Goal: Task Accomplishment & Management: Complete application form

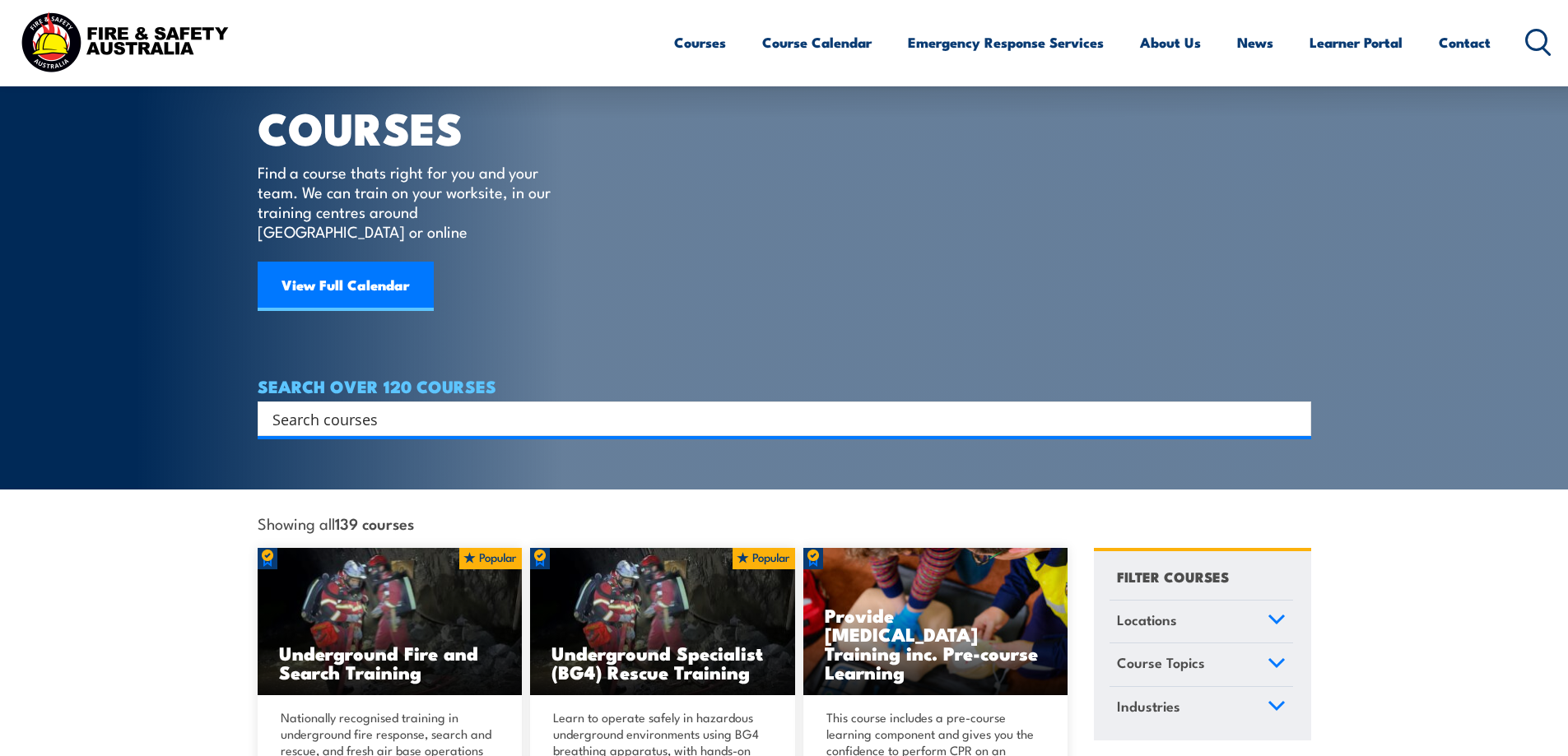
scroll to position [82, 0]
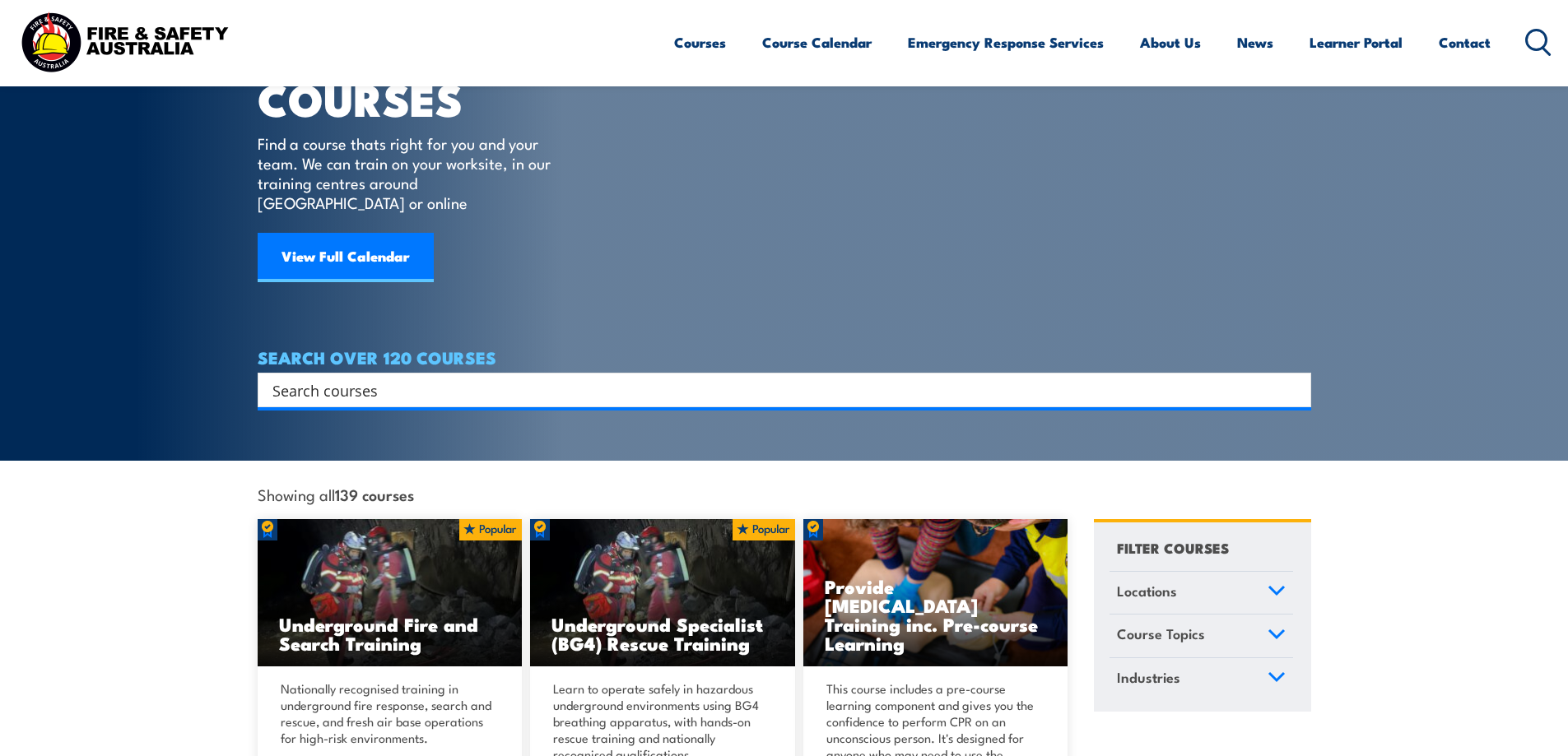
click at [419, 378] on input "Search input" at bounding box center [774, 390] width 1003 height 24
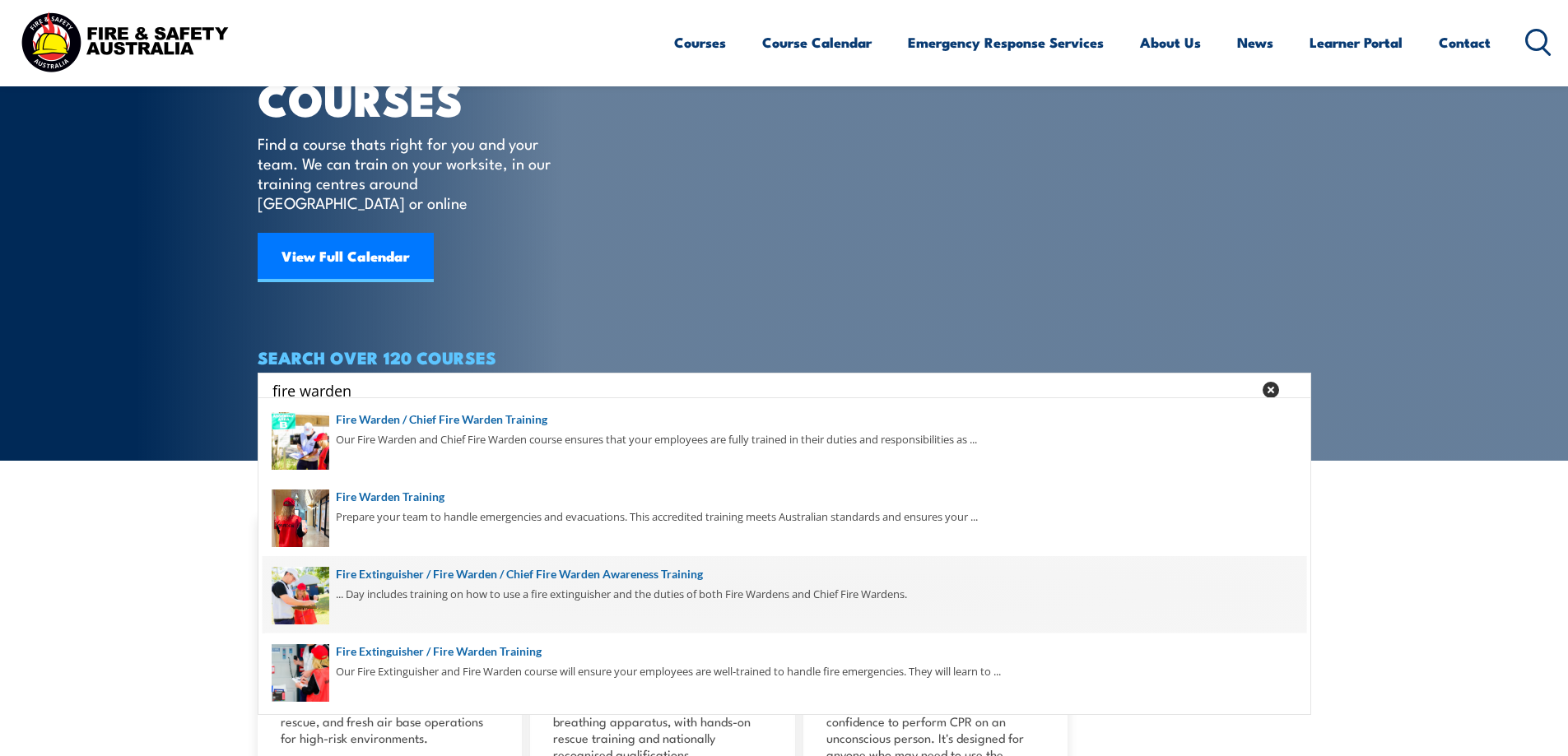
type input "fire warden"
click at [514, 576] on span at bounding box center [784, 595] width 1044 height 78
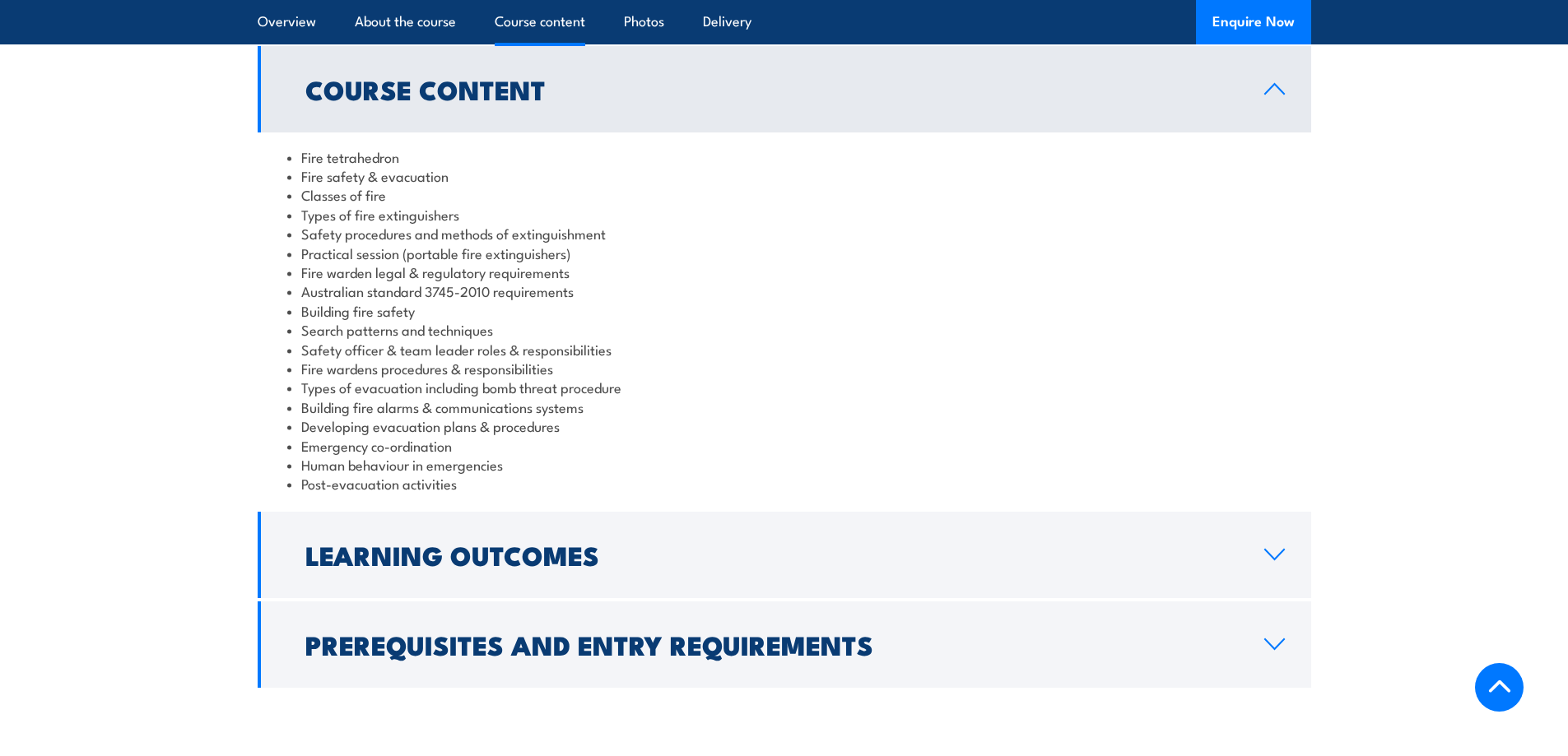
scroll to position [1639, 0]
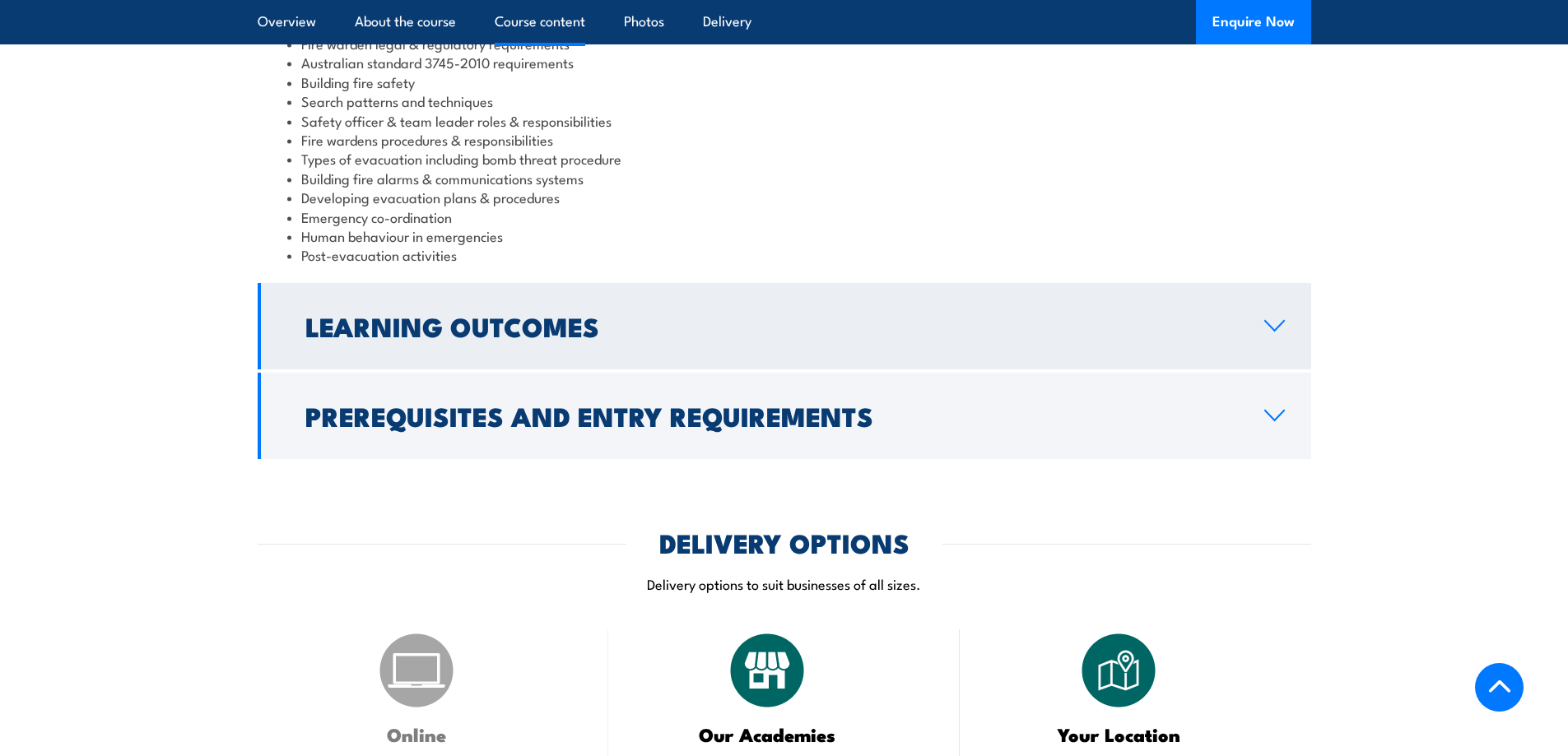
click at [560, 314] on h2 "Learning Outcomes" at bounding box center [772, 326] width 933 height 23
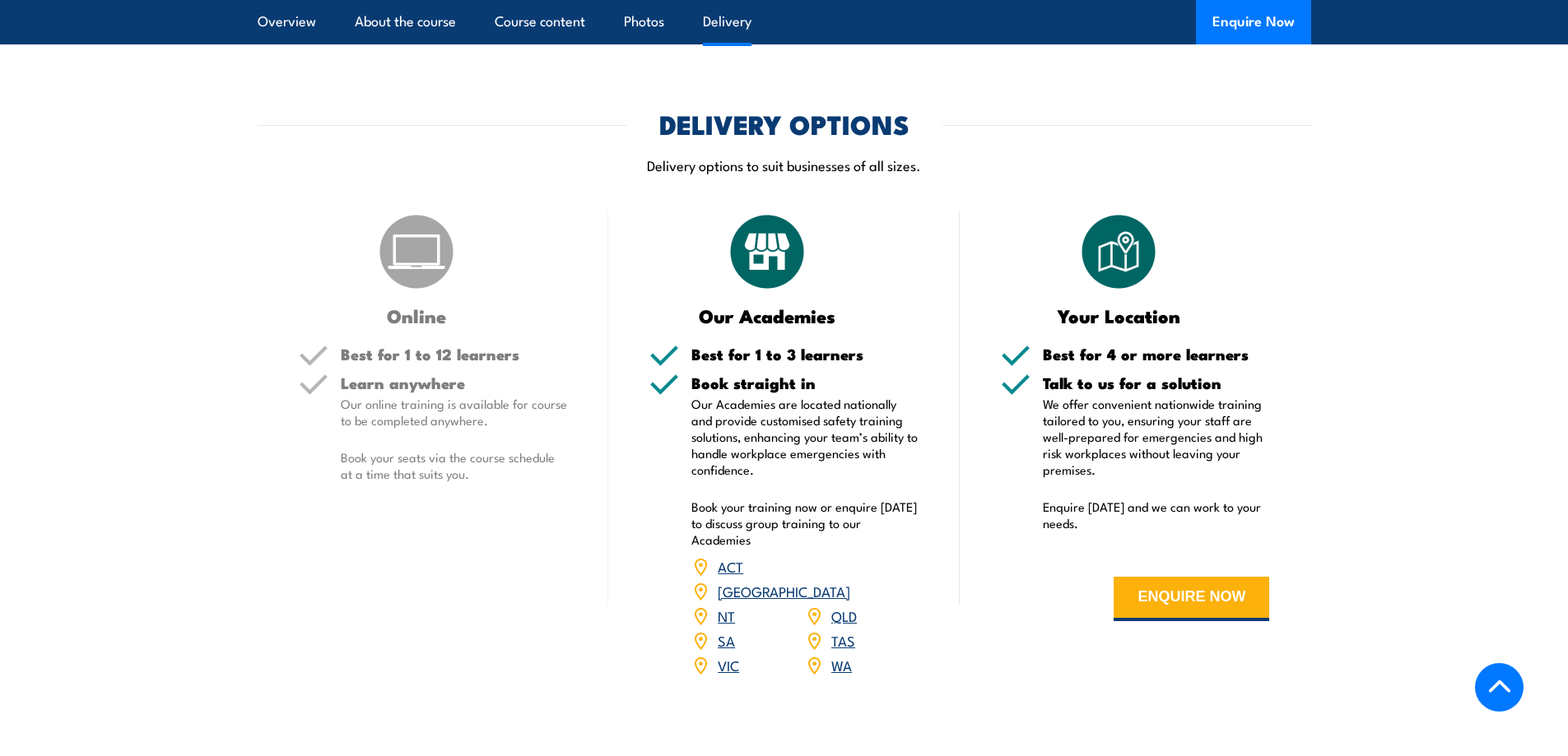
scroll to position [1753, 0]
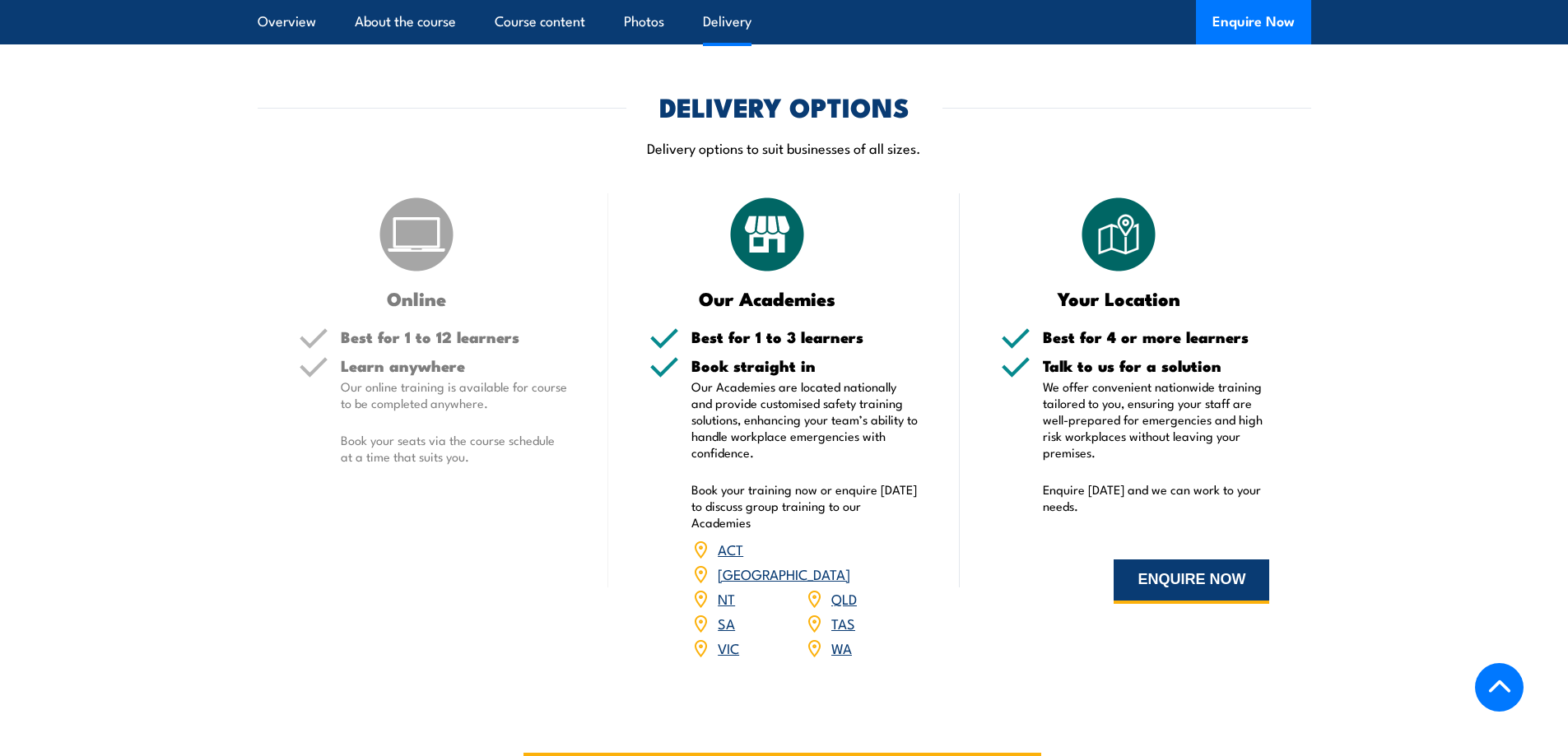
click at [1156, 559] on button "ENQUIRE NOW" at bounding box center [1192, 582] width 155 height 45
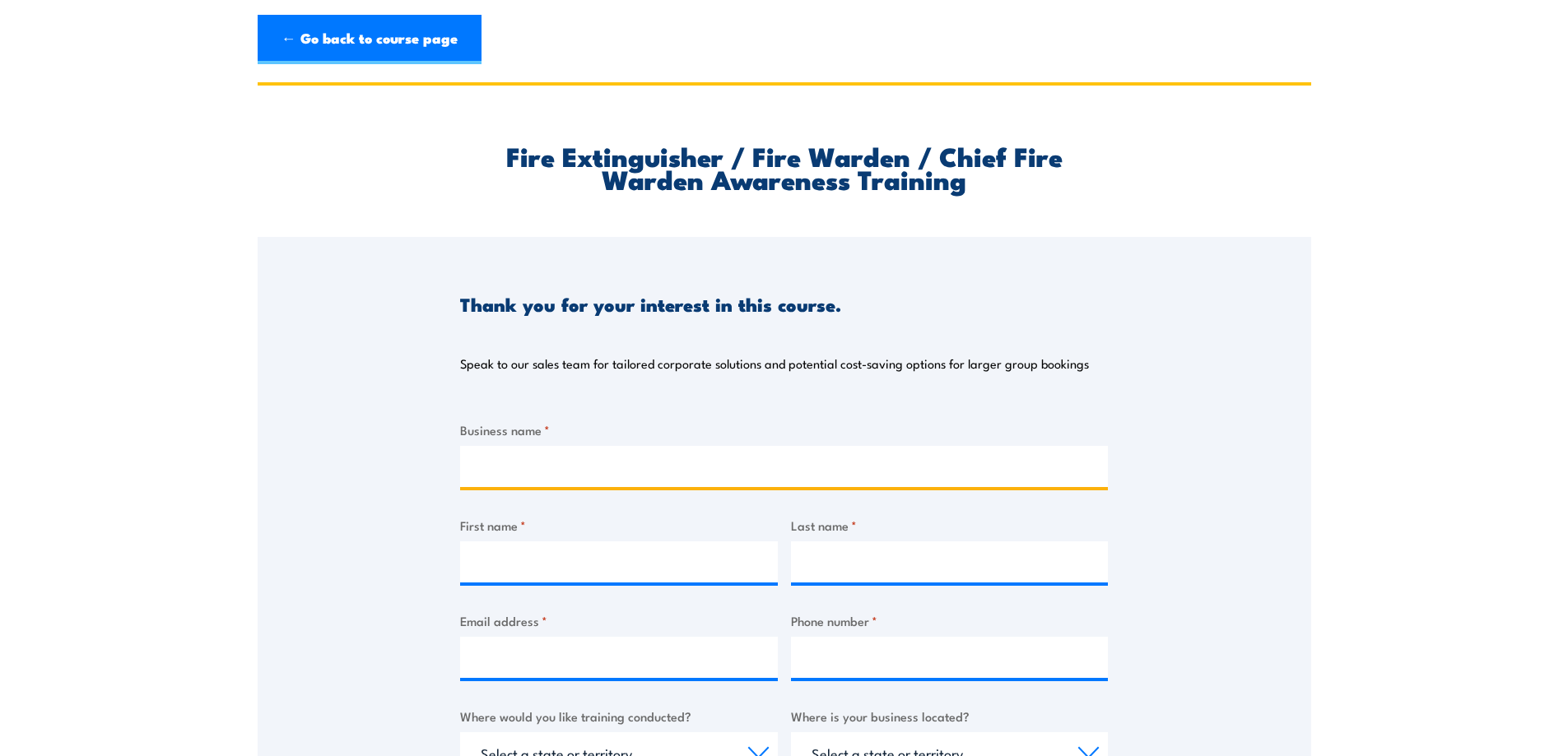
click at [503, 462] on input "Business name *" at bounding box center [784, 466] width 648 height 41
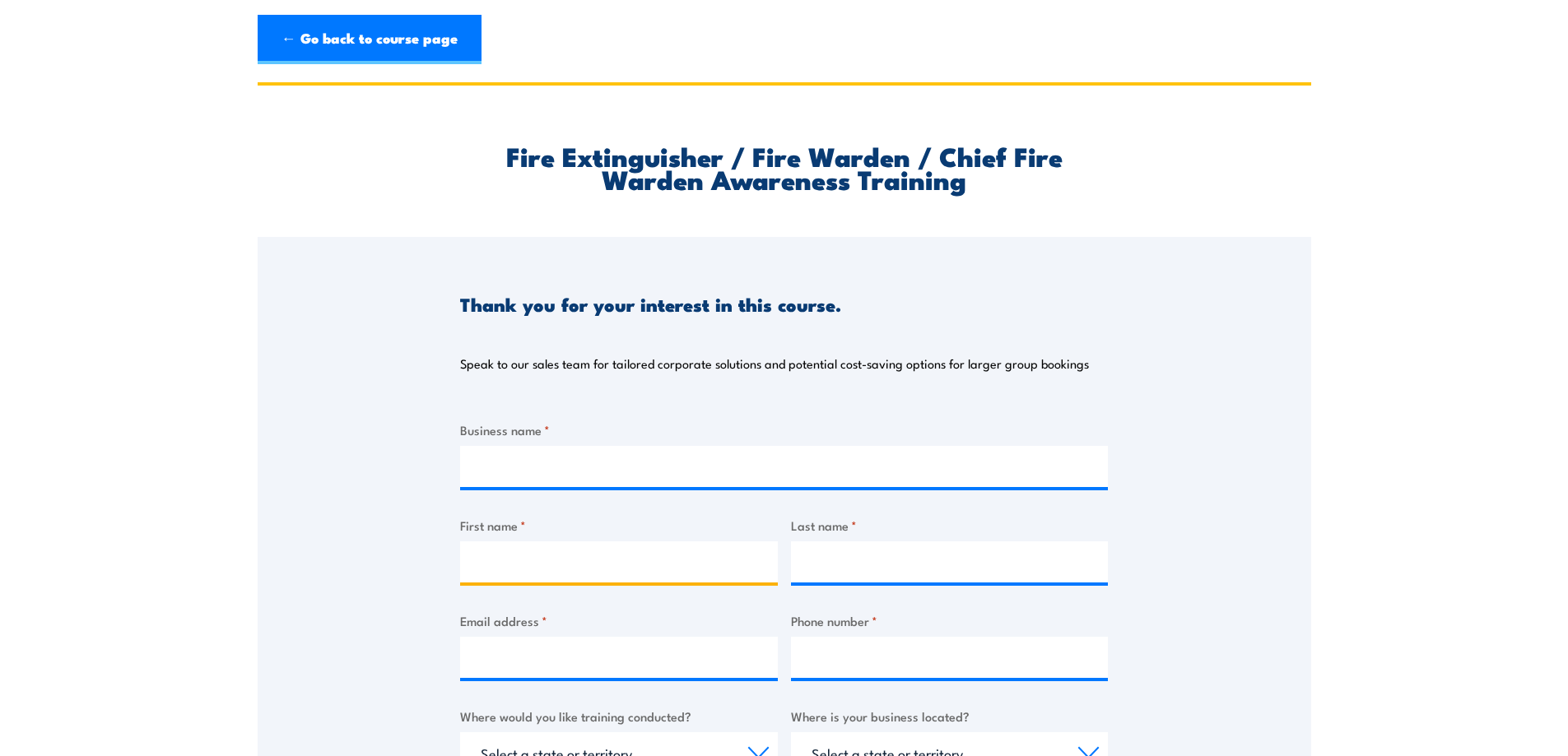
click at [527, 566] on input "First name *" at bounding box center [620, 562] width 318 height 41
type input "Christopher"
type input "Lemmon"
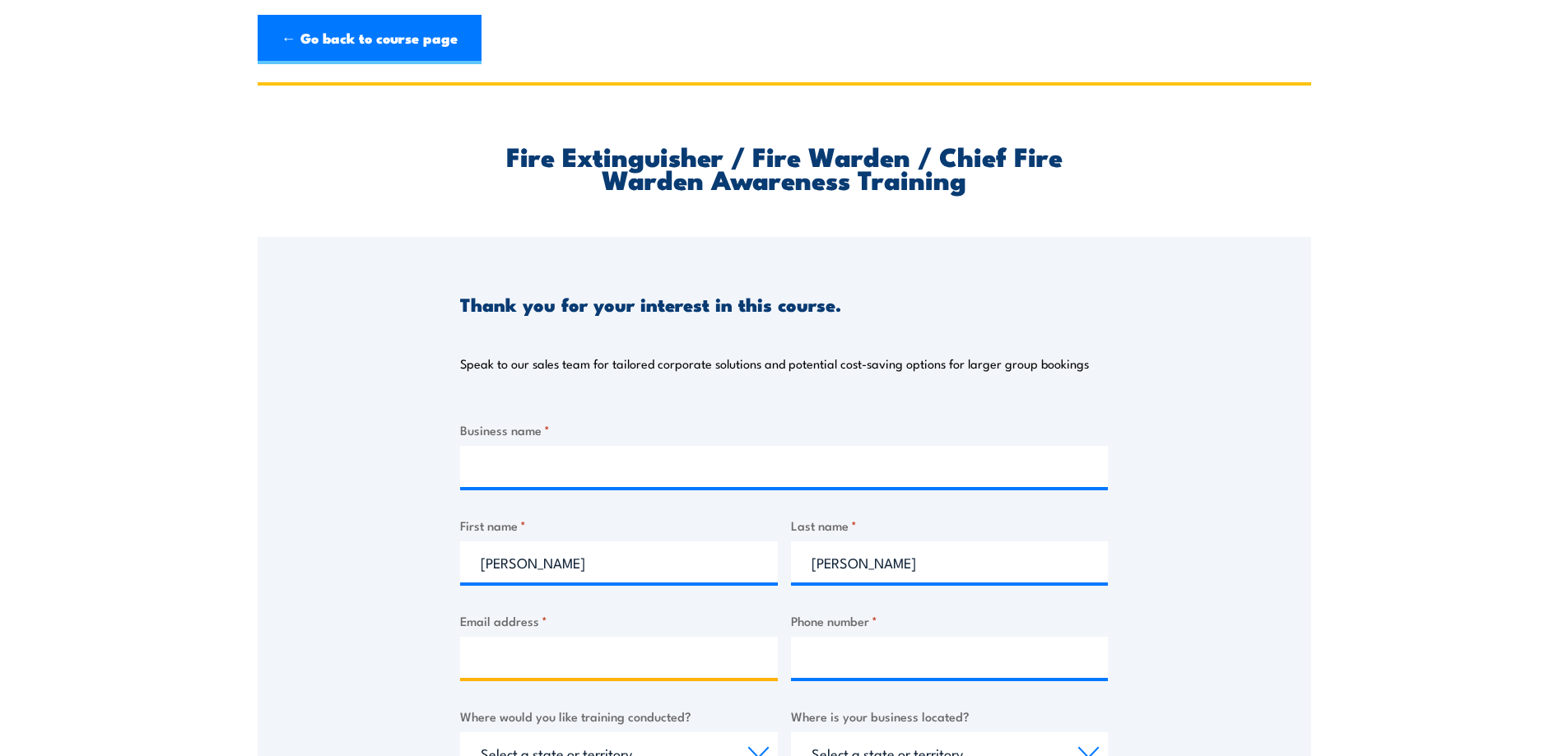
type input "christopher.lemmon@enap.com.au"
select select "QLD"
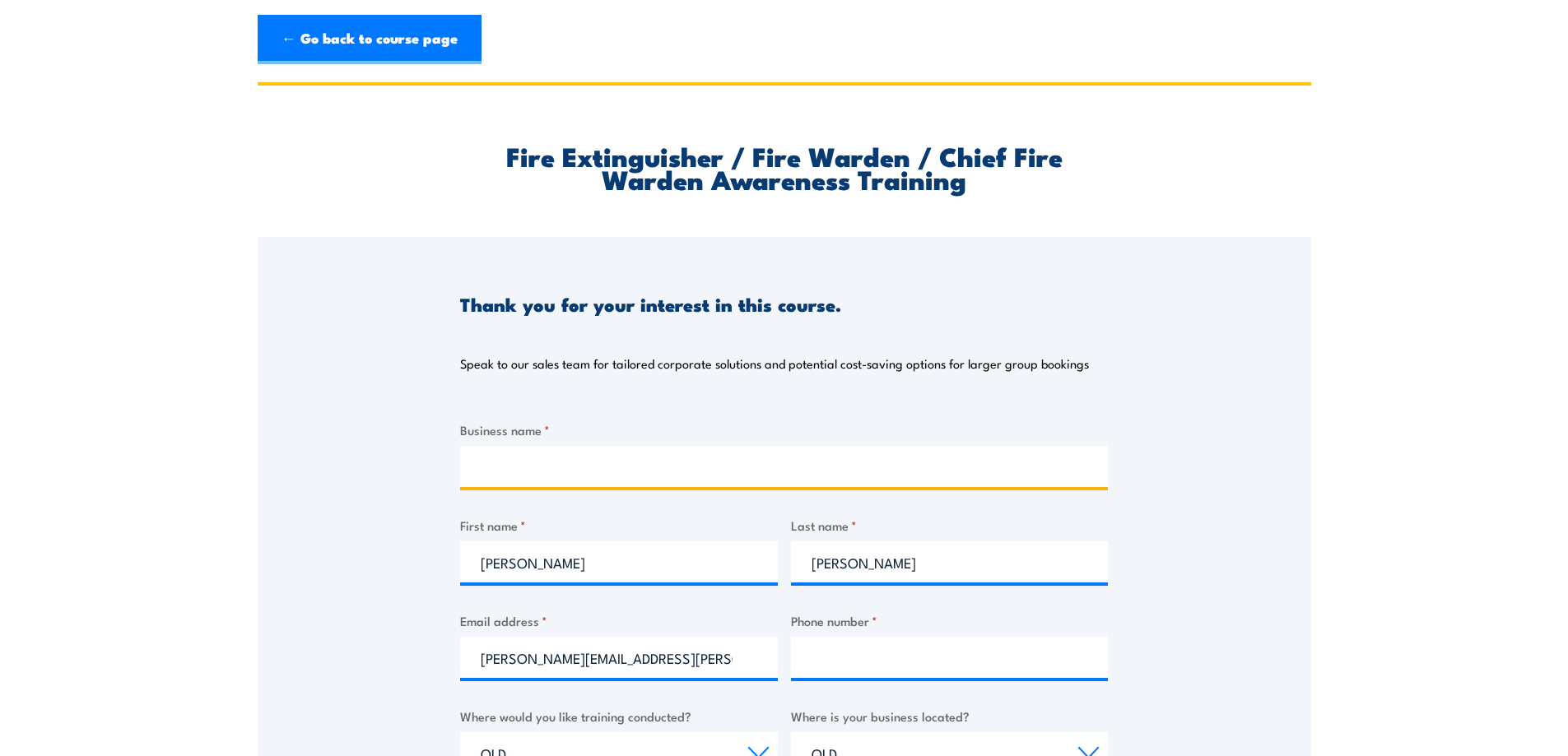
click at [498, 465] on input "Business name *" at bounding box center [784, 466] width 648 height 41
type input "Engineering Applications"
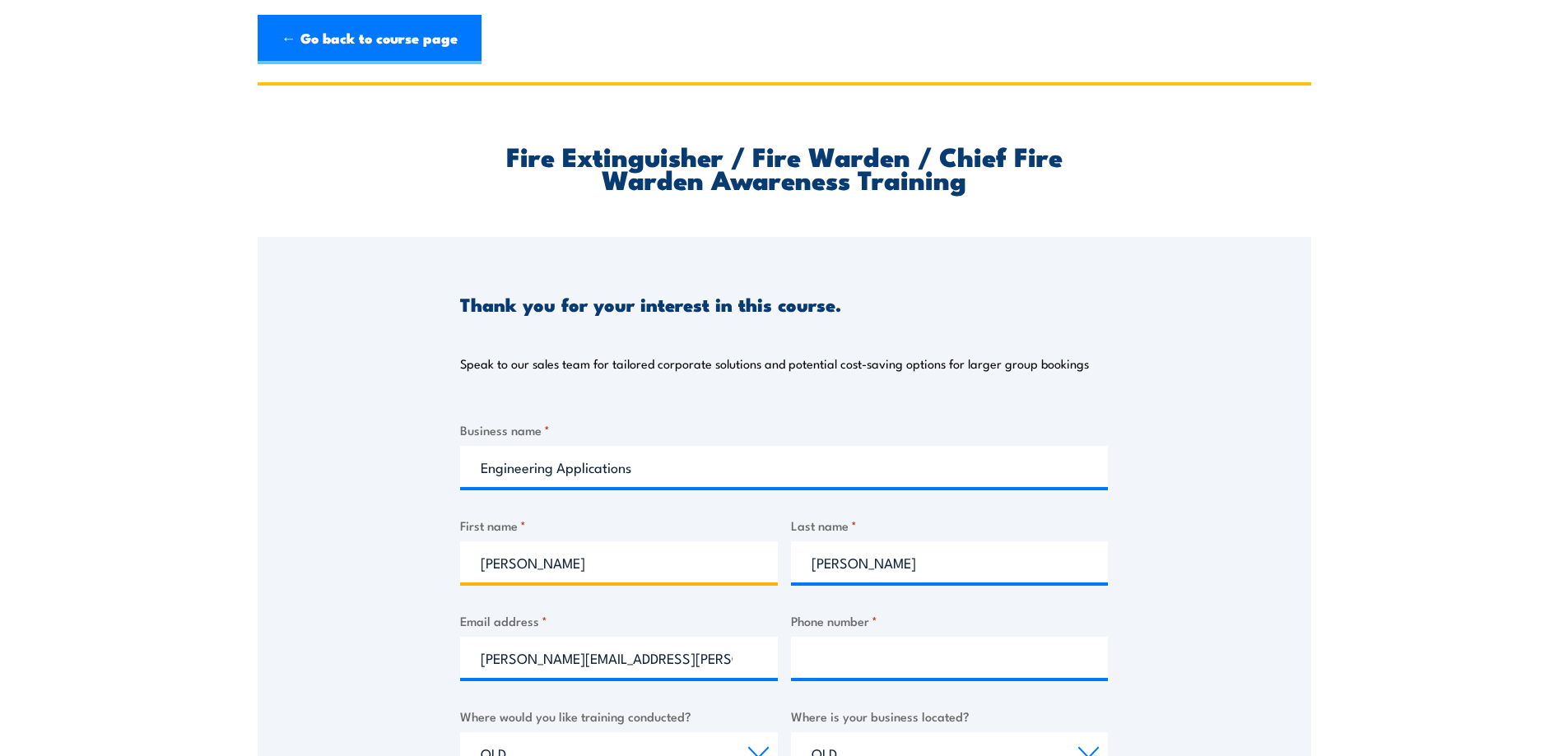
click at [578, 564] on input "Christopher" at bounding box center [620, 562] width 318 height 41
type input "Chris"
click at [1188, 559] on div "Thank you for your interest in this course. Speak to our sales team for tailore…" at bounding box center [784, 648] width 1054 height 822
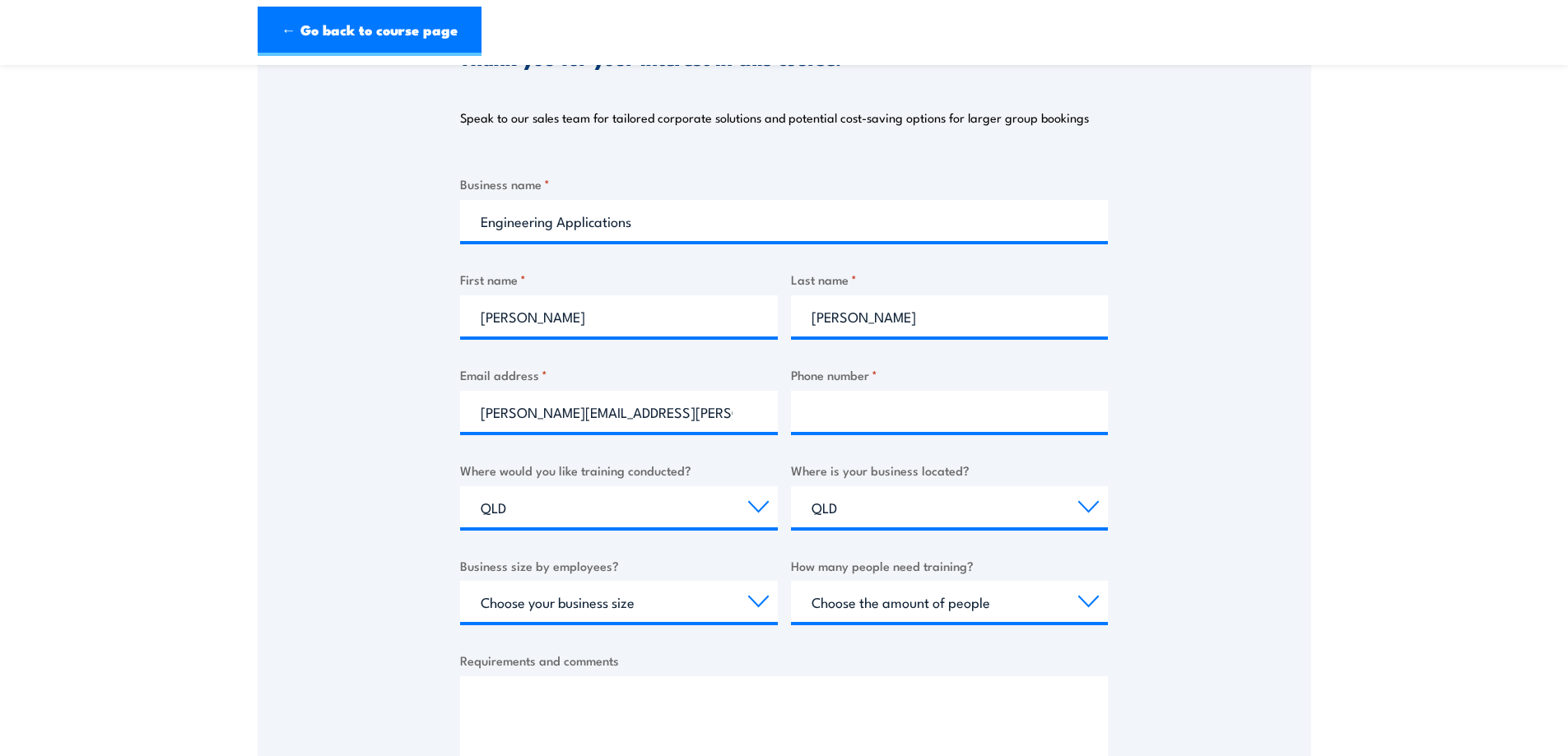
scroll to position [247, 0]
click at [835, 406] on input "Phone number *" at bounding box center [950, 410] width 318 height 41
type input "0408902422"
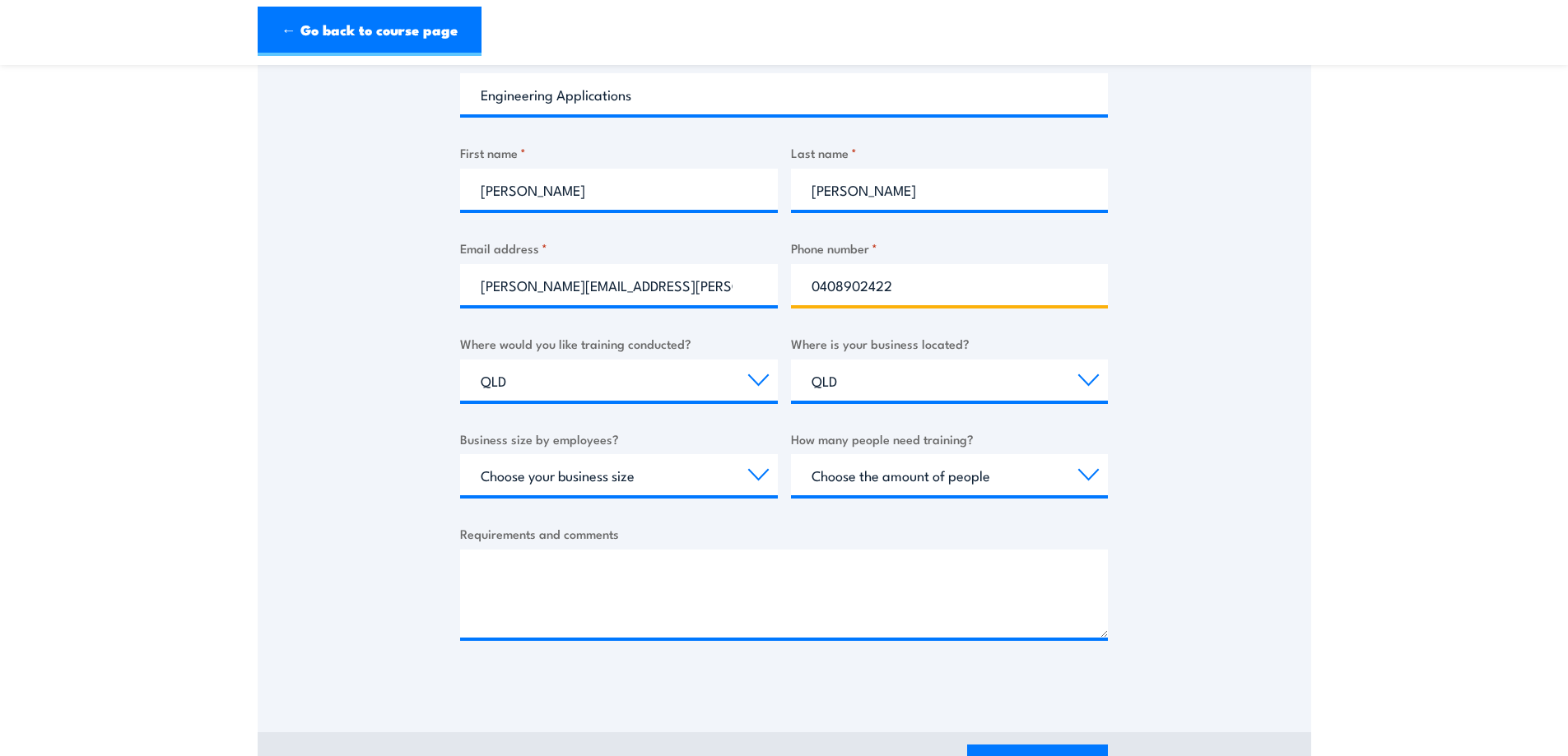
scroll to position [411, 0]
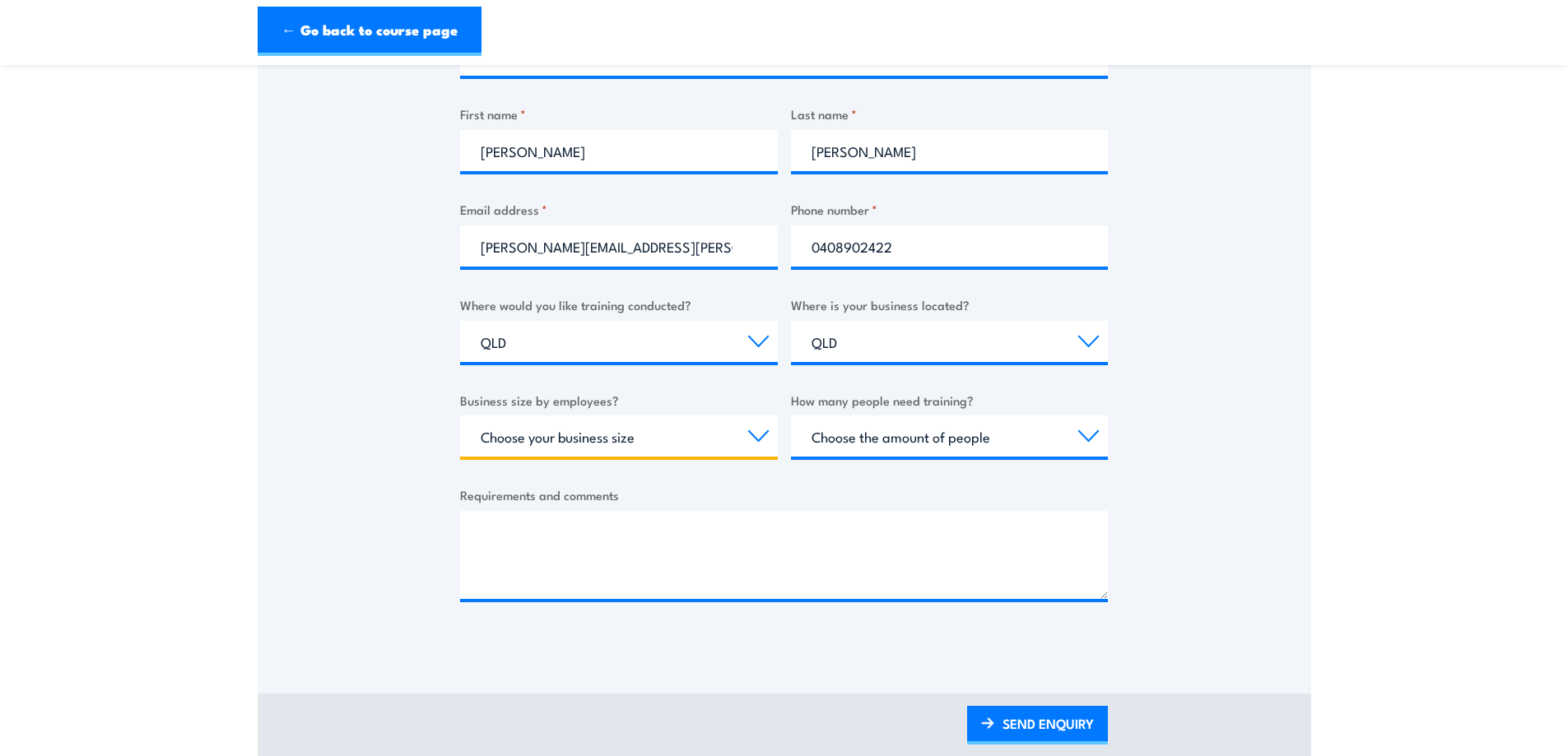
click at [619, 444] on select "Choose your business size 1 to 19 20 to 199 200+" at bounding box center [620, 436] width 318 height 41
select select "200+"
click at [461, 416] on select "Choose your business size 1 to 19 20 to 199 200+" at bounding box center [620, 436] width 318 height 41
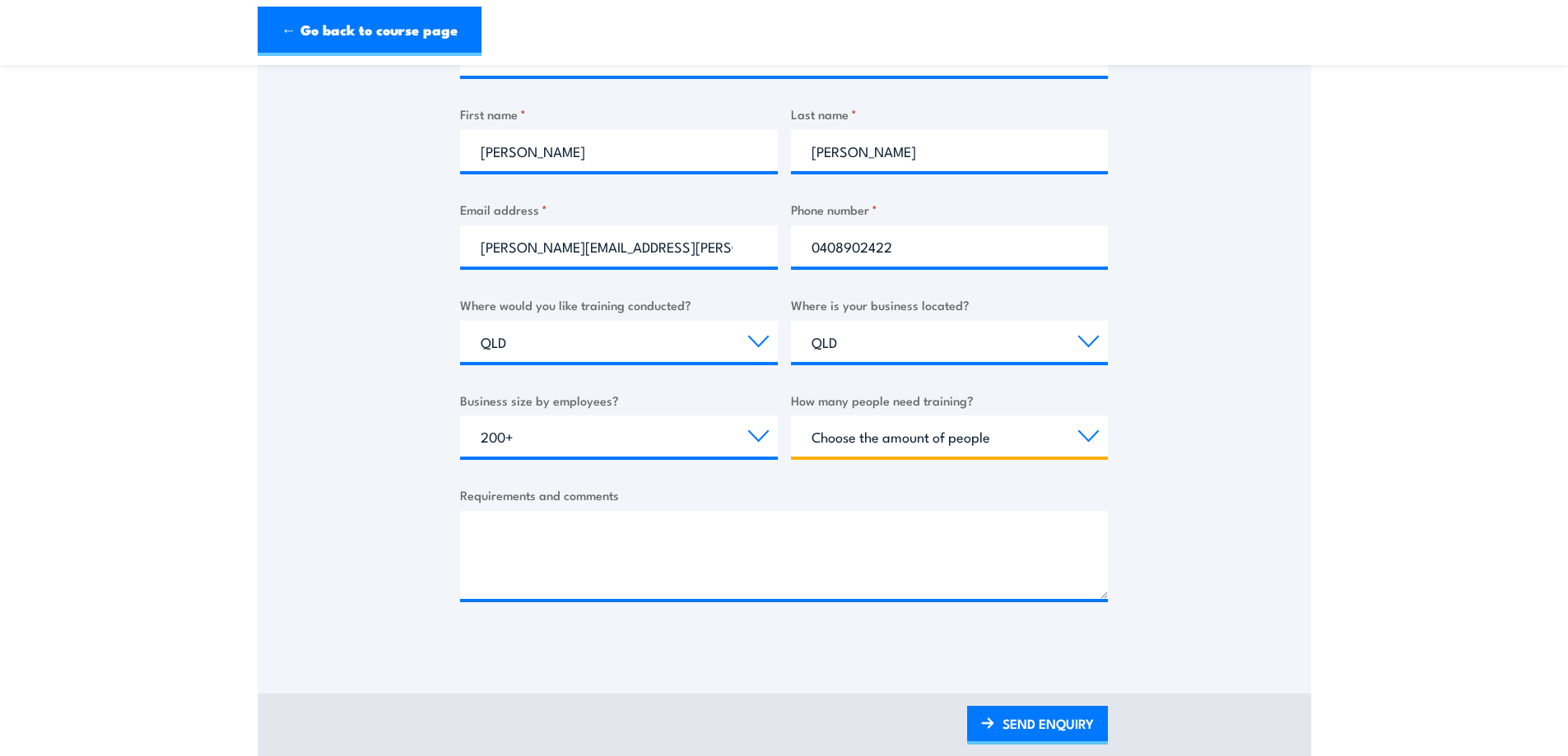
click at [914, 438] on select "Choose the amount of people 1 to 4 5 to 19 20+" at bounding box center [950, 436] width 318 height 41
select select "5 to 19"
click at [791, 416] on select "Choose the amount of people 1 to 4 5 to 19 20+" at bounding box center [950, 436] width 318 height 41
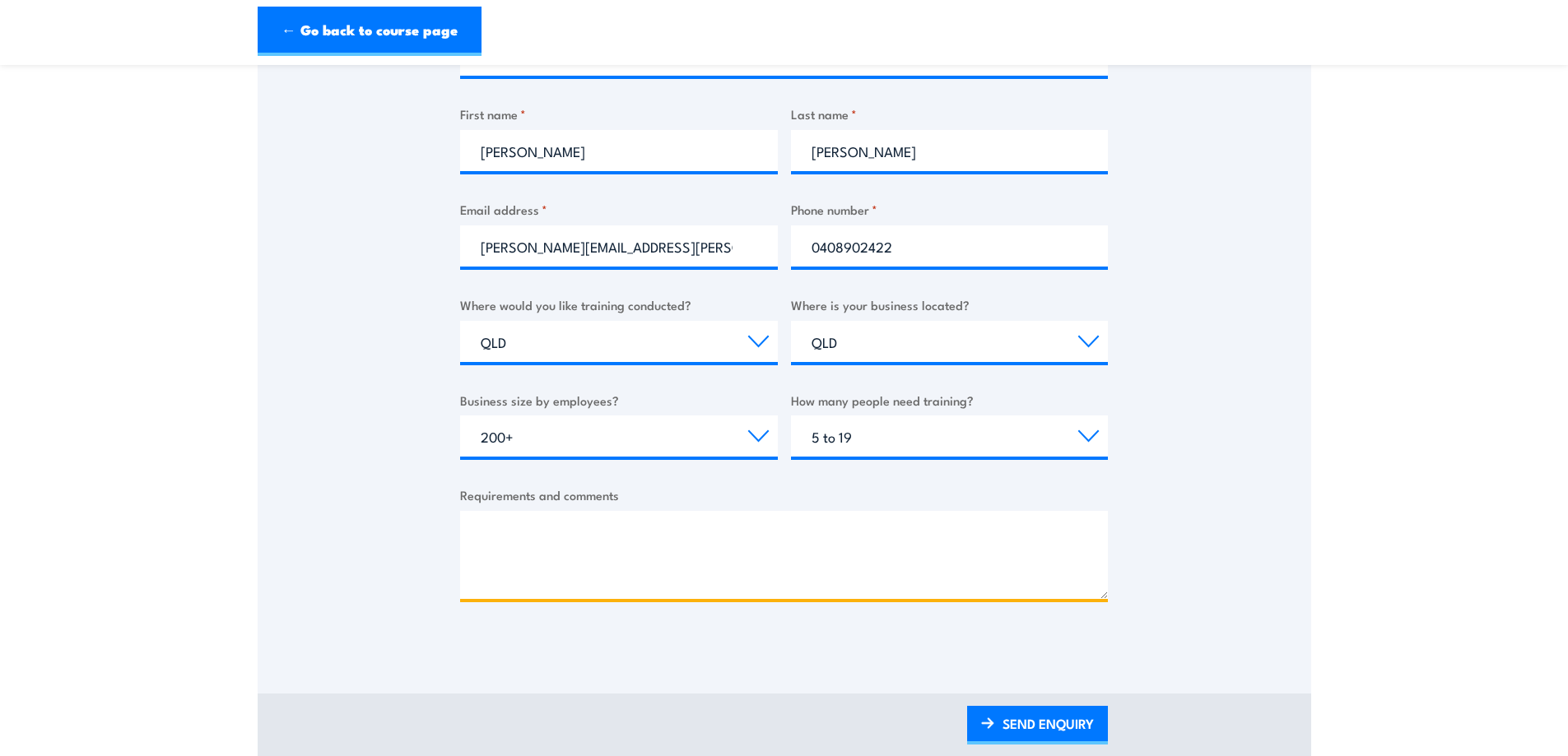
click at [506, 522] on textarea "Requirements and comments" at bounding box center [784, 554] width 648 height 88
click at [549, 573] on textarea "Please quote for training conducted at our premises, 8 Henricks St Hemmant, or …" at bounding box center [784, 554] width 648 height 88
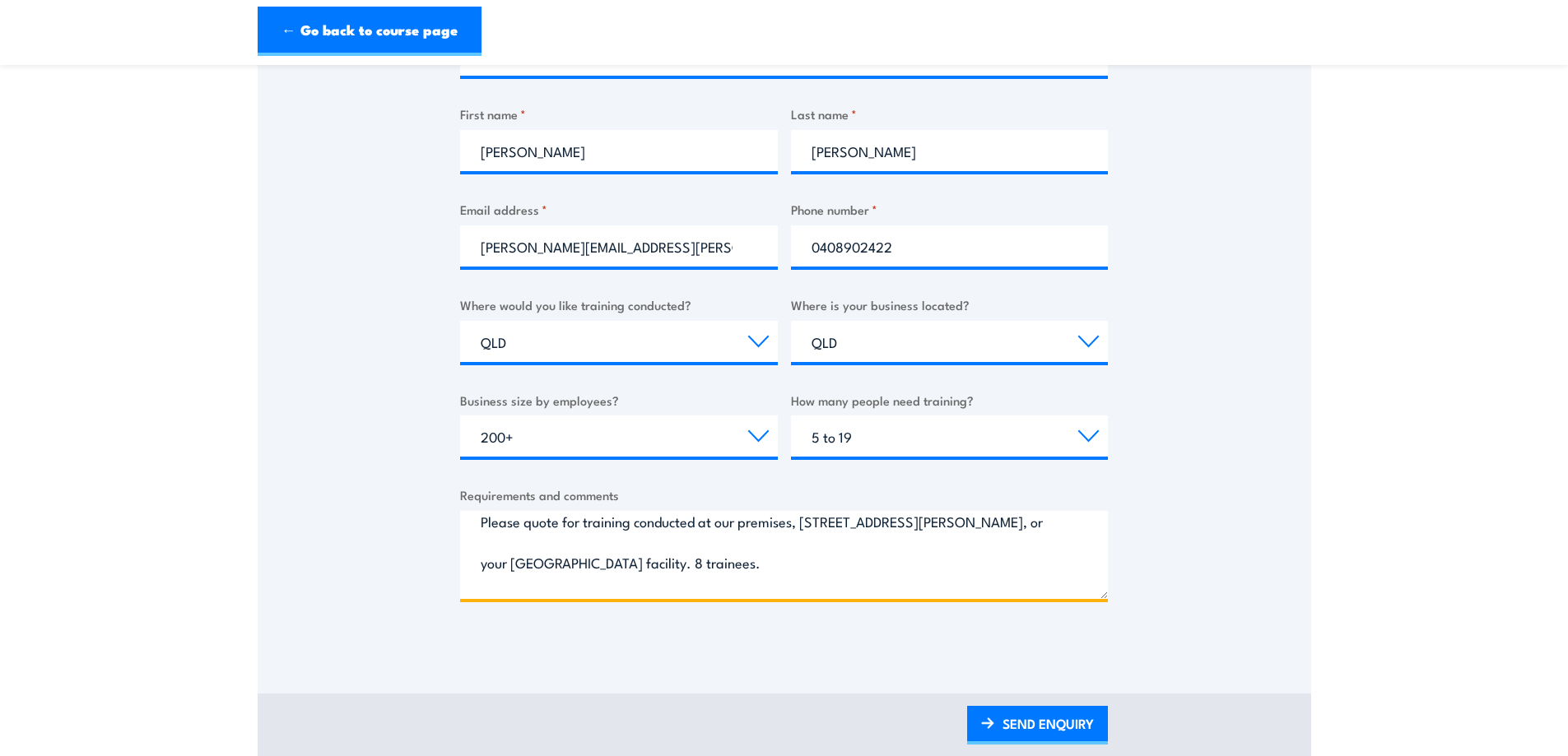
click at [998, 523] on textarea "Please quote for training conducted at our premises, 8 Henricks St Hemmant, or …" at bounding box center [784, 554] width 648 height 88
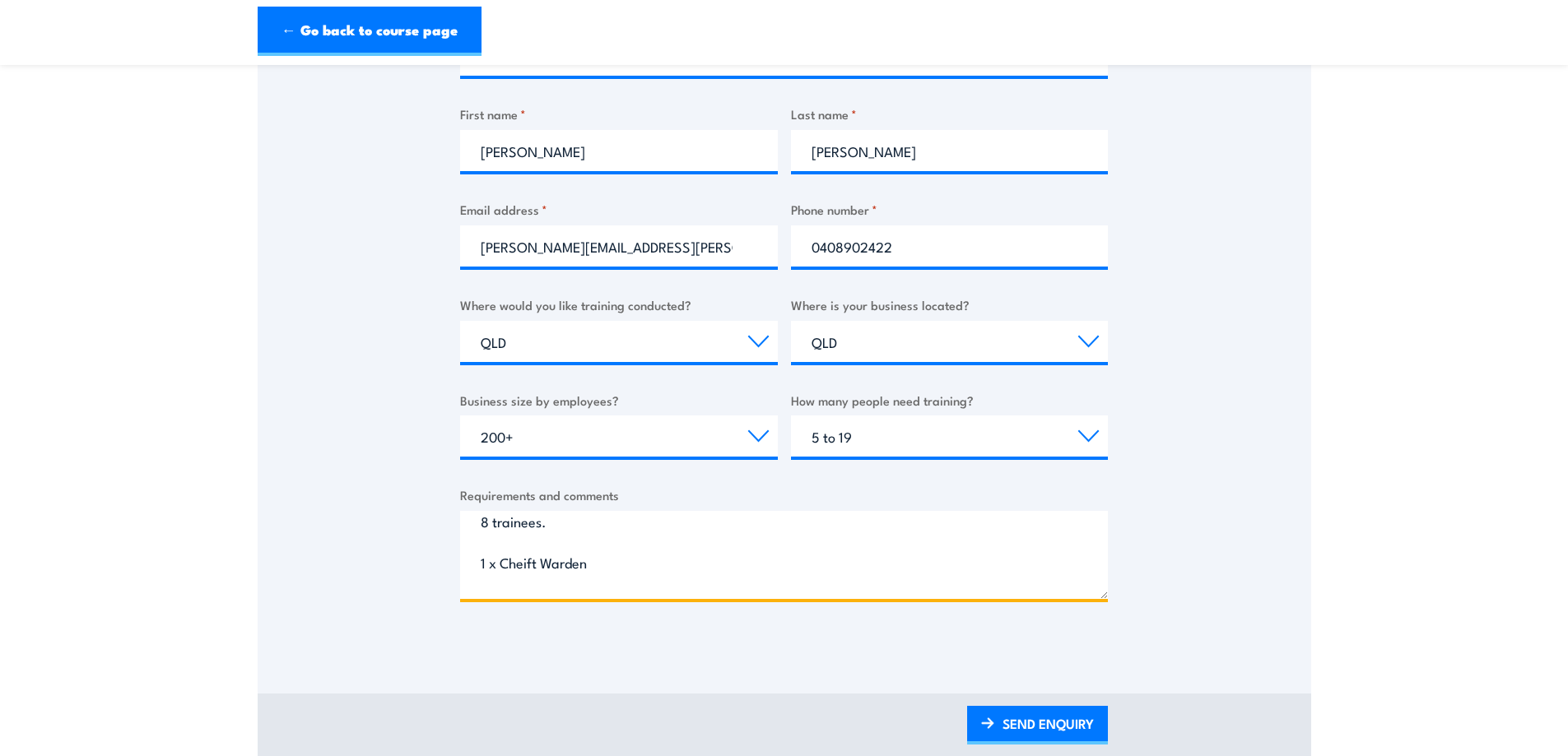
scroll to position [108, 0]
drag, startPoint x: 500, startPoint y: 548, endPoint x: 547, endPoint y: 546, distance: 47.0
click at [547, 546] on textarea "Please quote for training conducted at our premises, 8 Henricks St Hemmant, or …" at bounding box center [784, 554] width 648 height 88
click at [528, 548] on textarea "Please quote for training conducted at our premises, 8 Henricks St Hemmant, or …" at bounding box center [784, 554] width 648 height 88
click at [532, 547] on textarea "Please quote for training conducted at our premises, 8 Henricks St Hemmant, or …" at bounding box center [784, 554] width 648 height 88
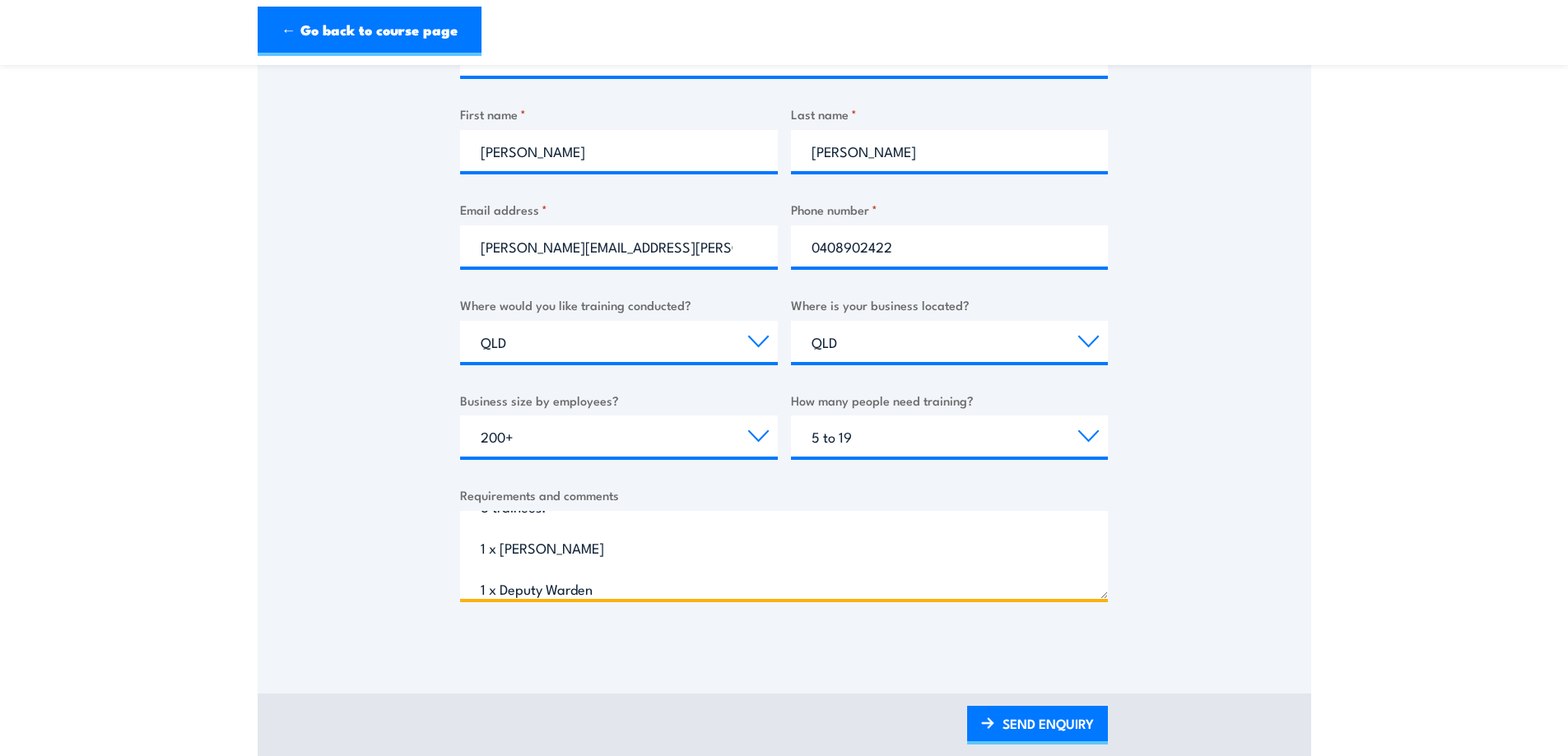
drag, startPoint x: 534, startPoint y: 547, endPoint x: 502, endPoint y: 548, distance: 32.0
click at [502, 548] on textarea "Please quote for training conducted at our premises, 8 Henricks St Hemmant, or …" at bounding box center [784, 554] width 648 height 88
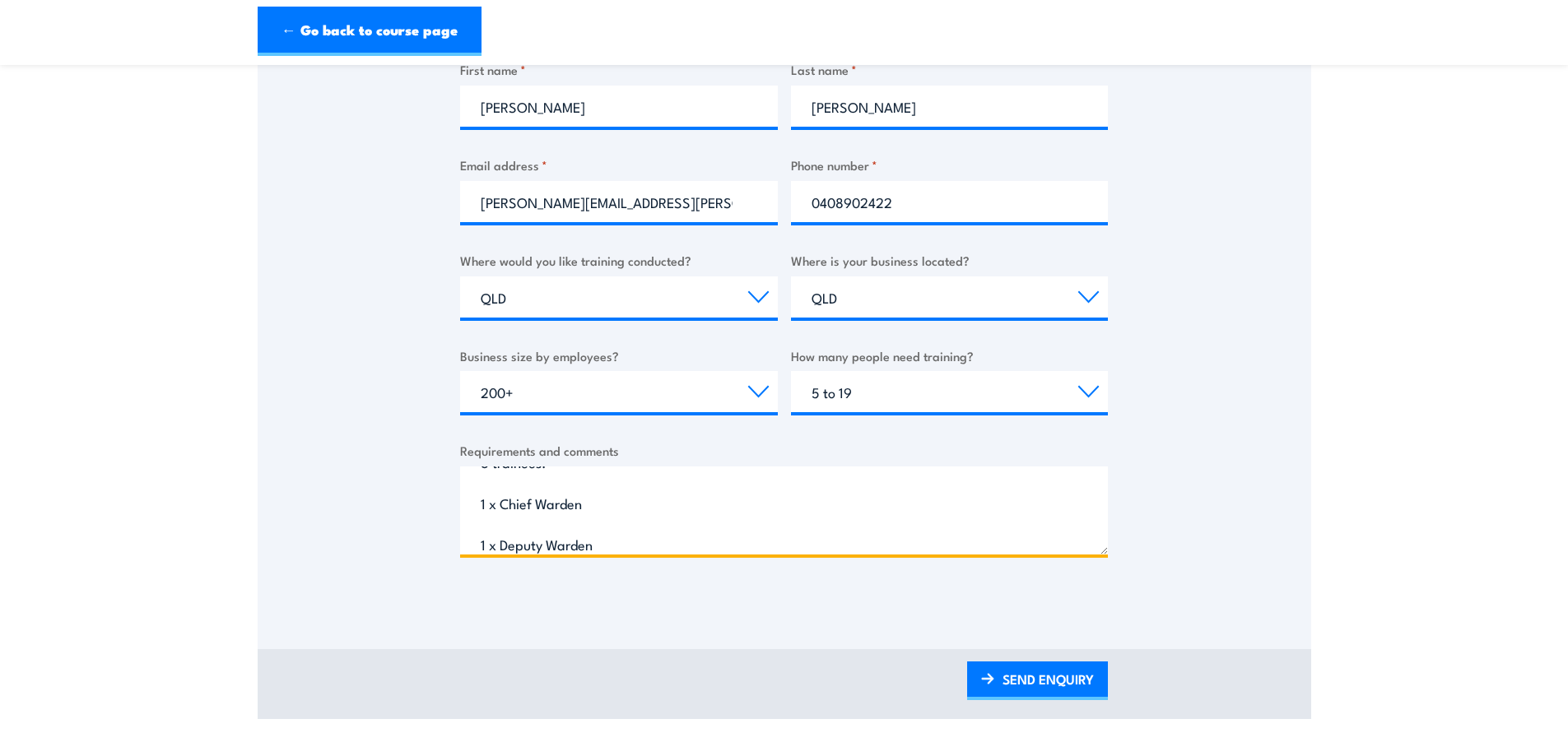
scroll to position [493, 0]
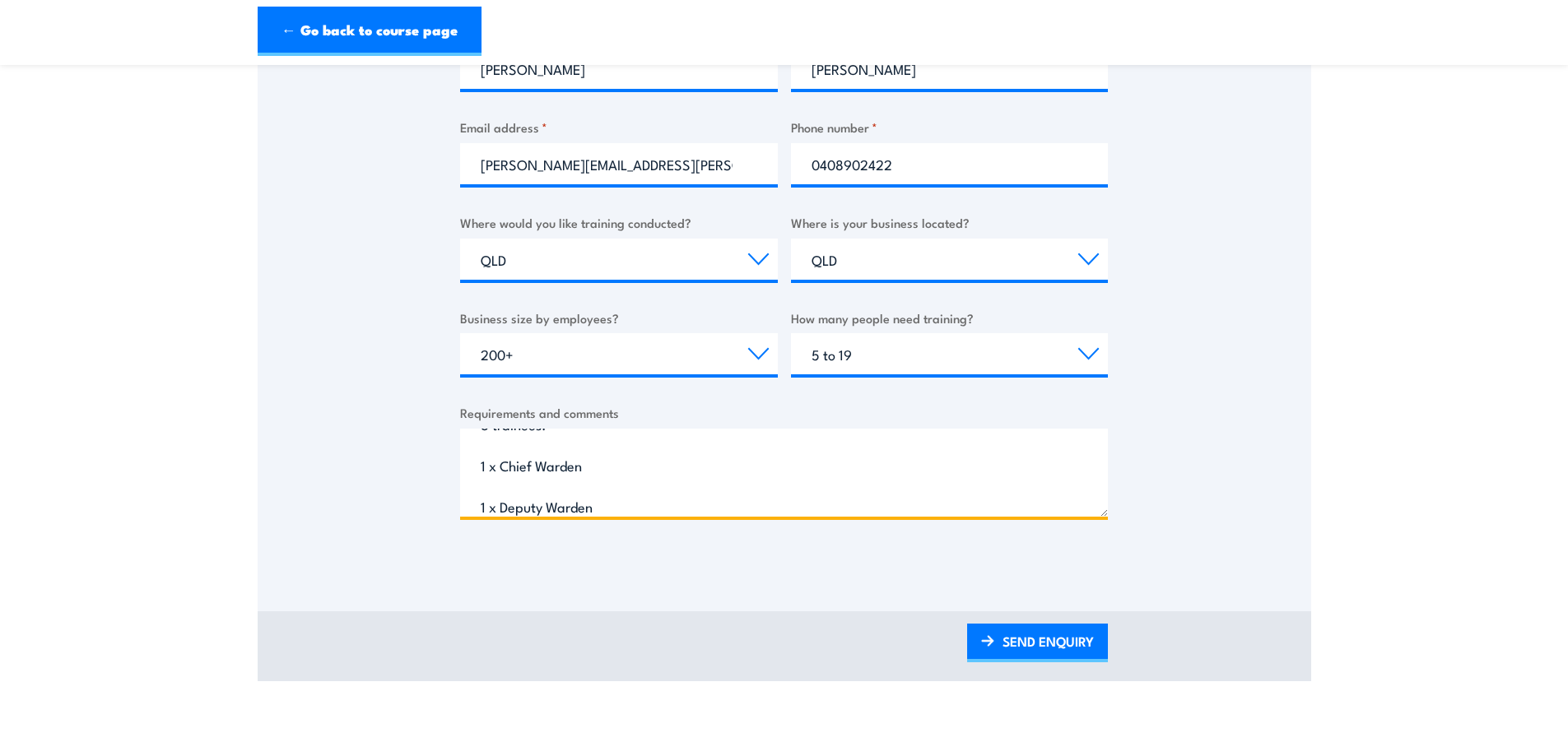
click at [582, 460] on textarea "Please quote for training conducted at our premises, 8 Henricks St Hemmant, or …" at bounding box center [784, 472] width 648 height 88
click at [721, 469] on textarea "Please quote for training conducted at our premises, 8 Henricks St Hemmant, or …" at bounding box center [784, 472] width 648 height 88
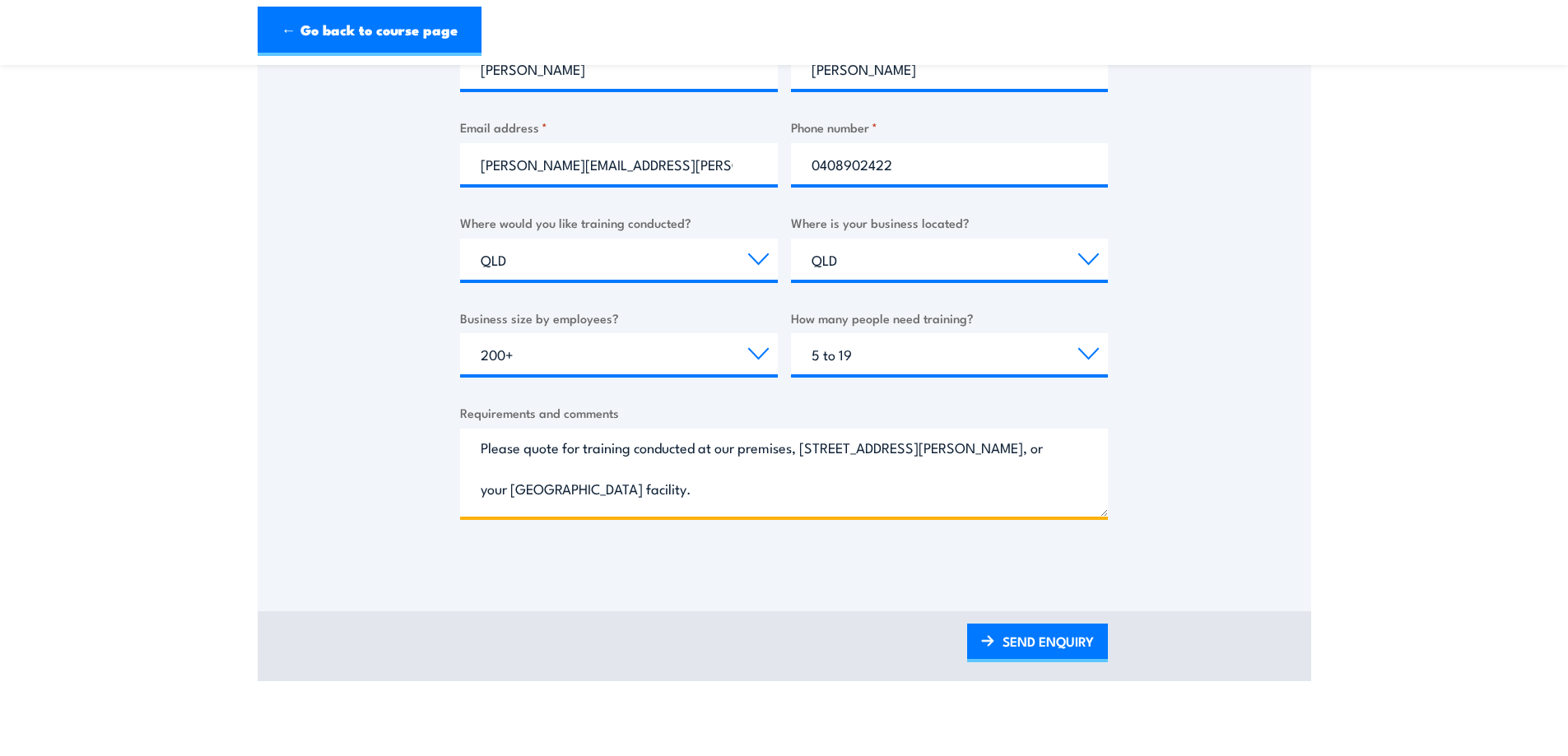
scroll to position [0, 0]
click at [951, 451] on textarea "Please quote for training conducted at our premises, 8 Henricks St Hemmant, or …" at bounding box center [784, 472] width 648 height 88
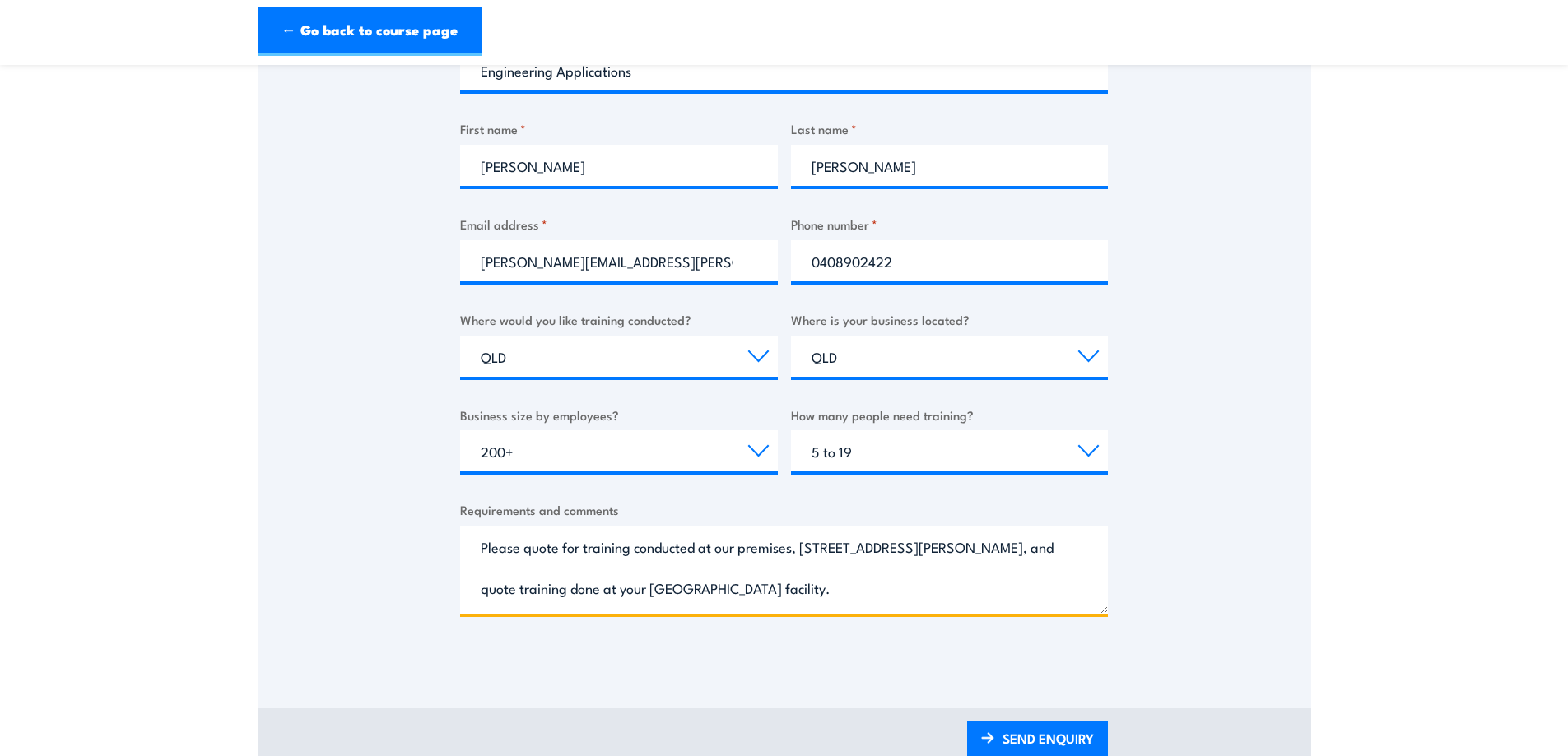
scroll to position [411, 0]
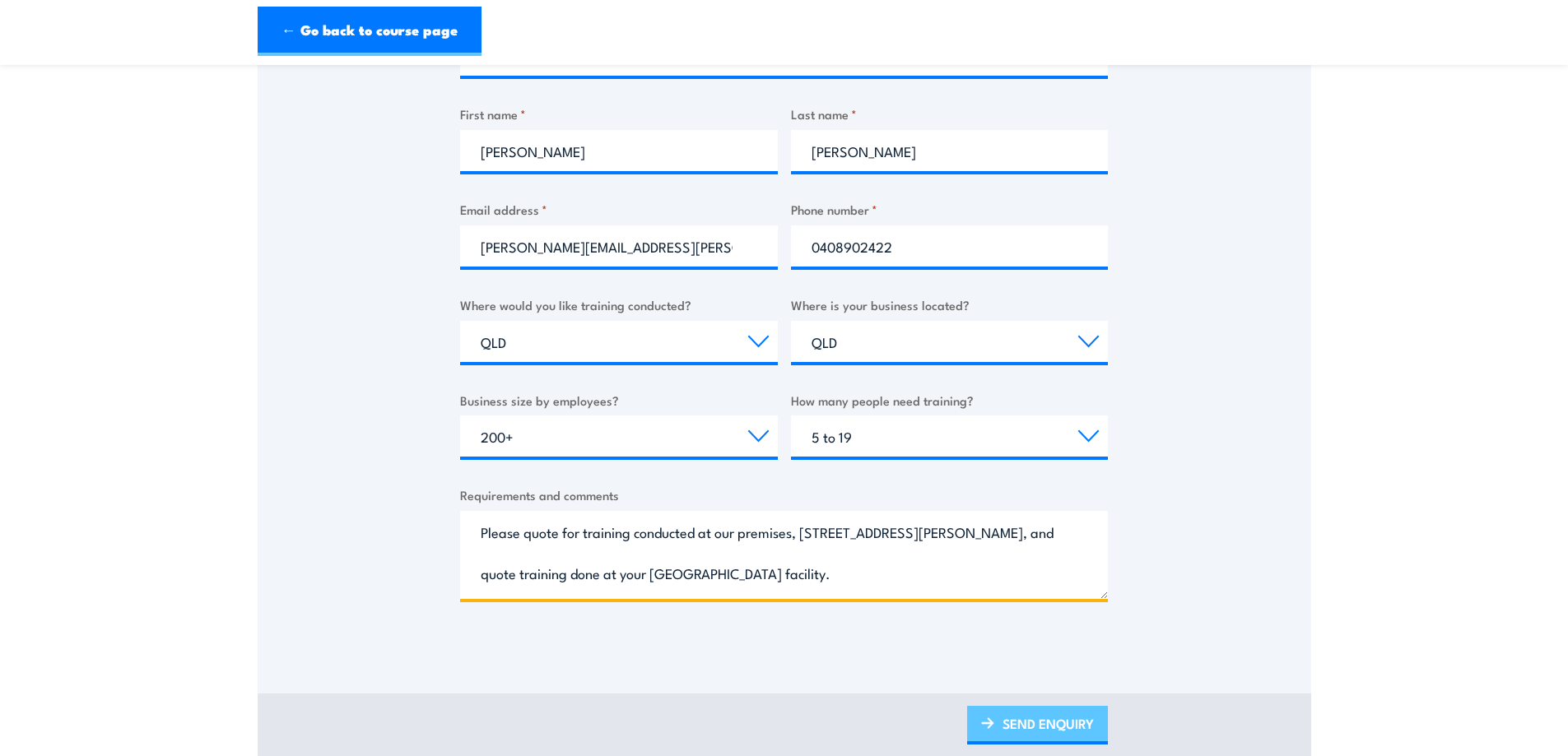
type textarea "Please quote for training conducted at our premises, 8 Henricks St Hemmant, and…"
click at [1041, 724] on link "SEND ENQUIRY" at bounding box center [1038, 725] width 141 height 39
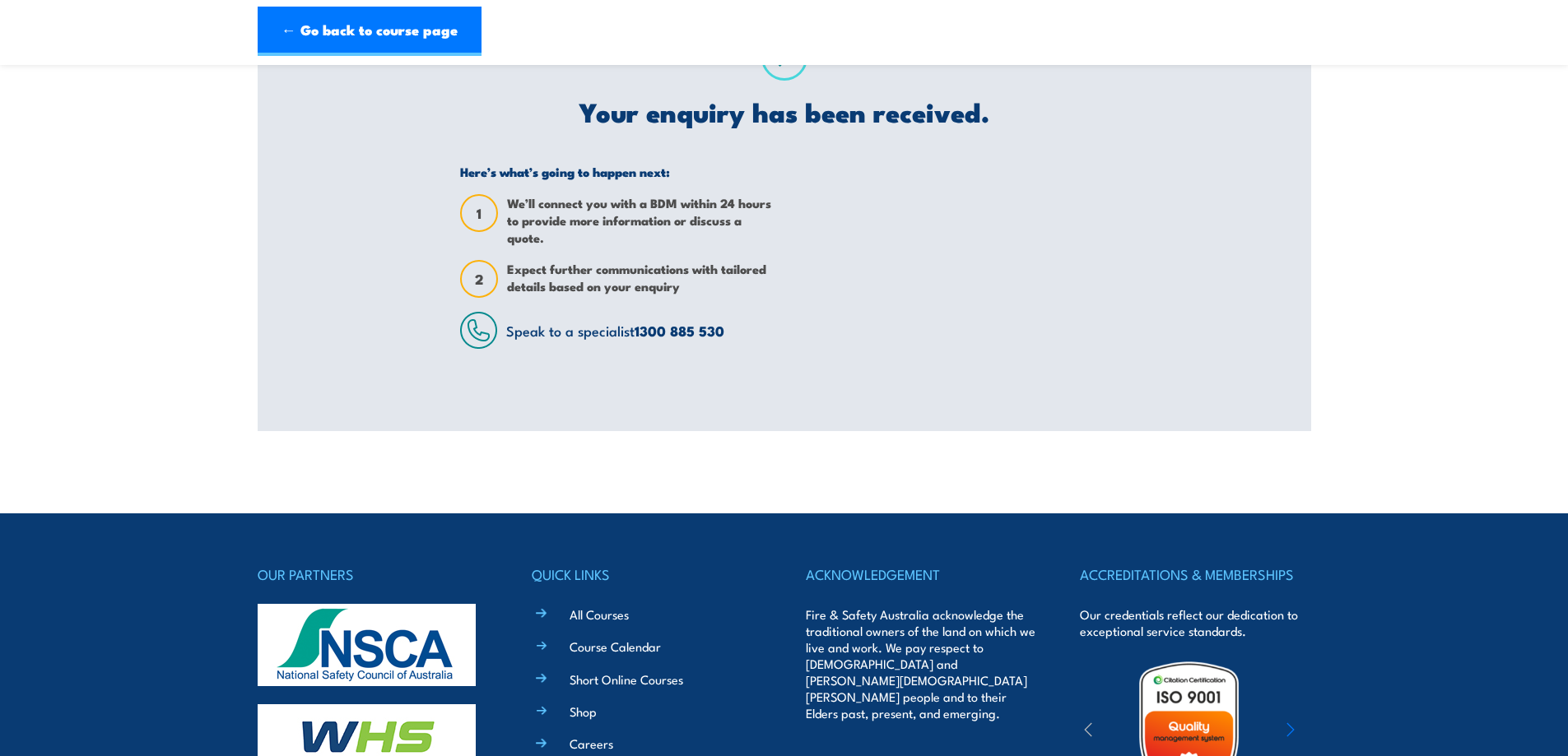
scroll to position [0, 0]
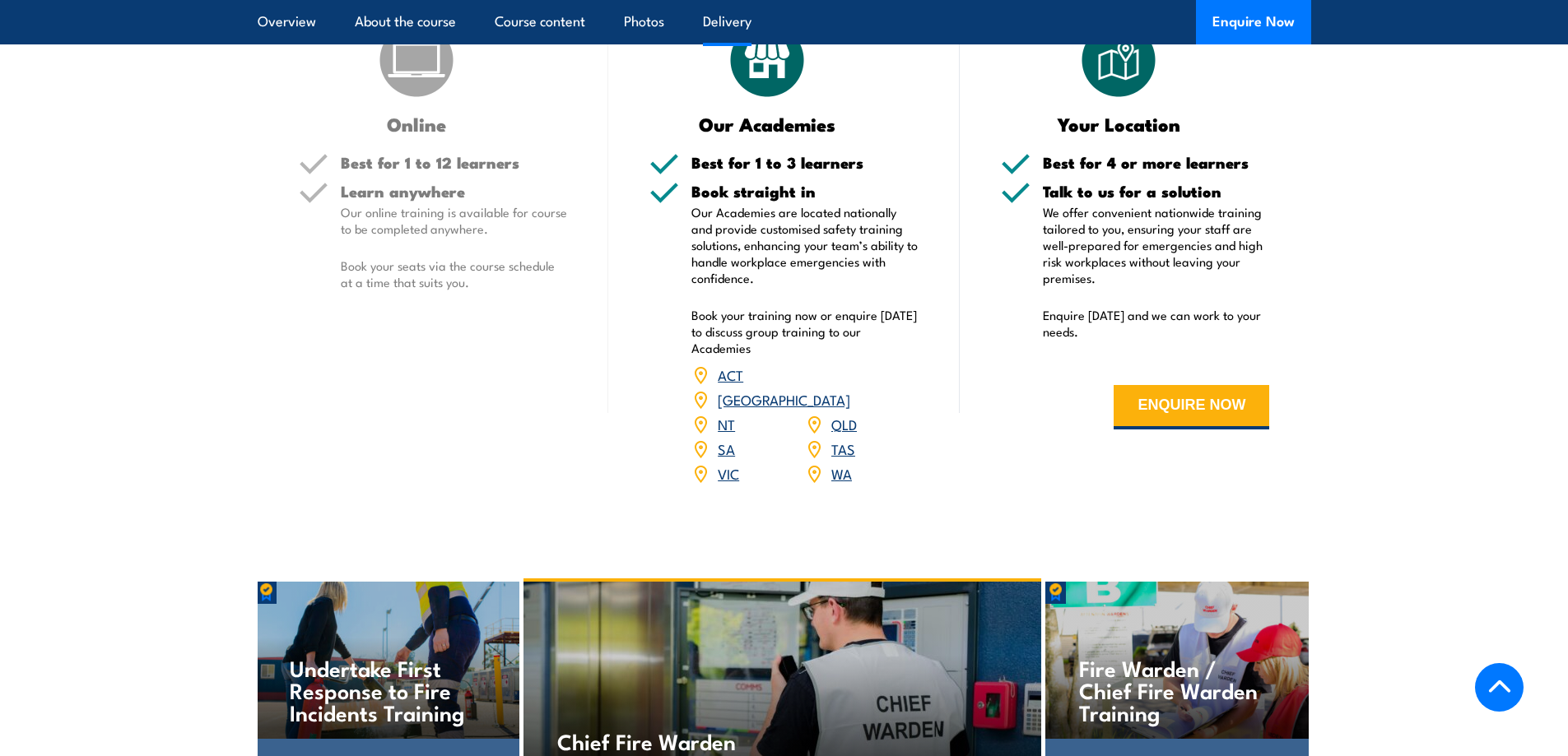
scroll to position [1911, 0]
